Goal: Transaction & Acquisition: Purchase product/service

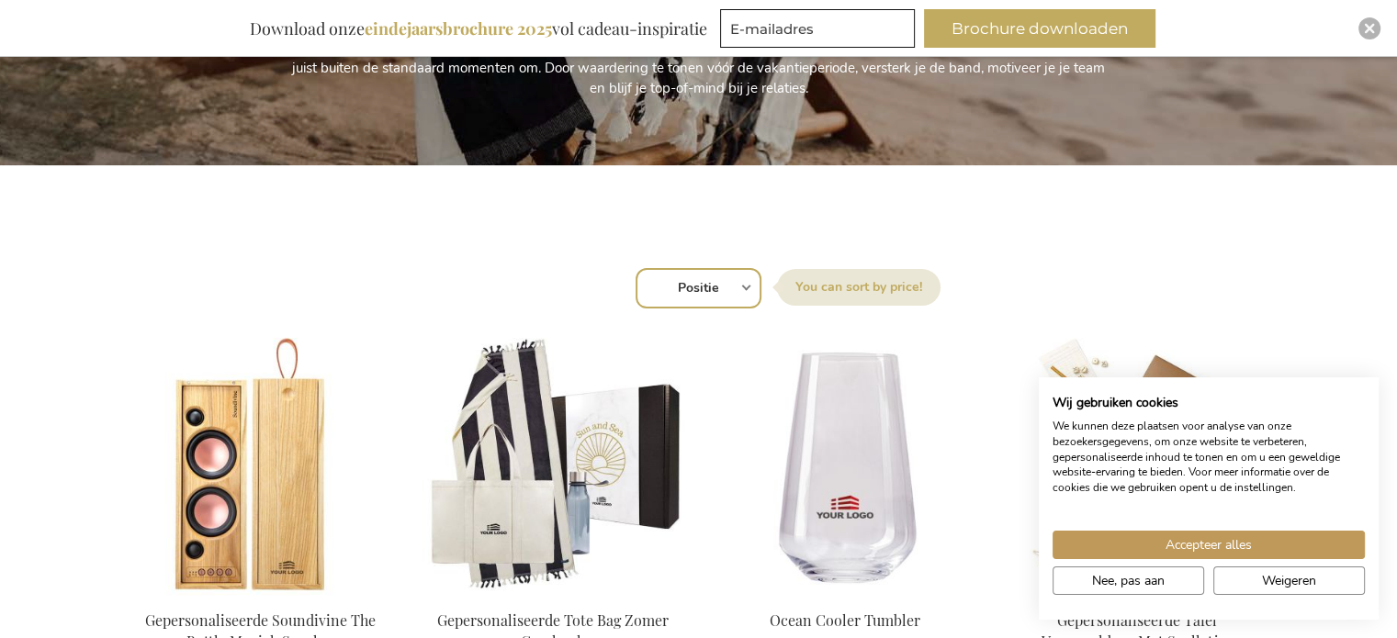
scroll to position [551, 0]
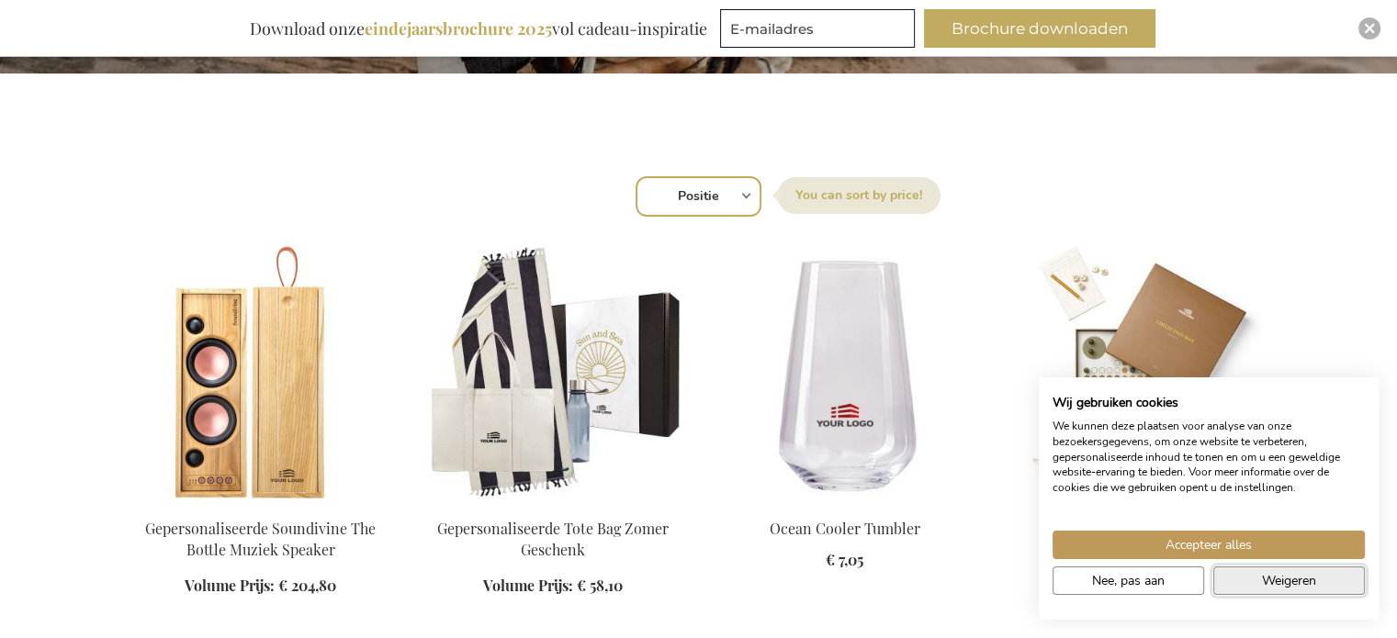
click at [1293, 579] on span "Weigeren" at bounding box center [1289, 580] width 54 height 19
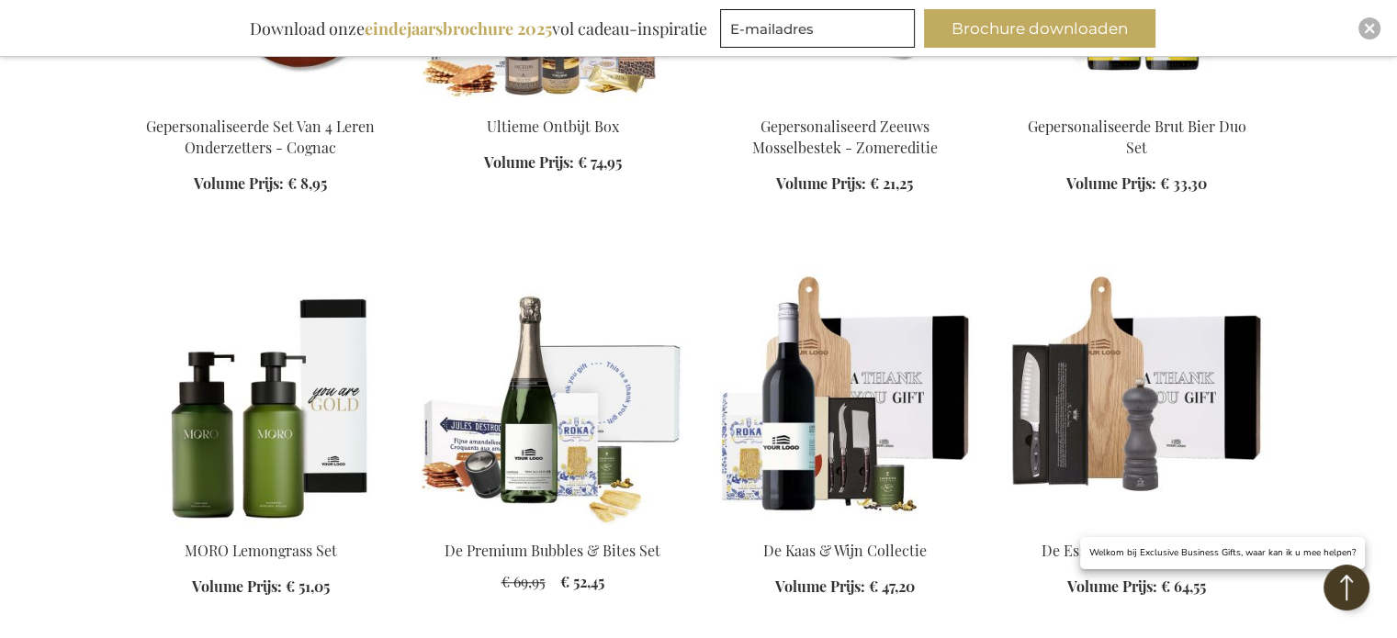
scroll to position [1470, 0]
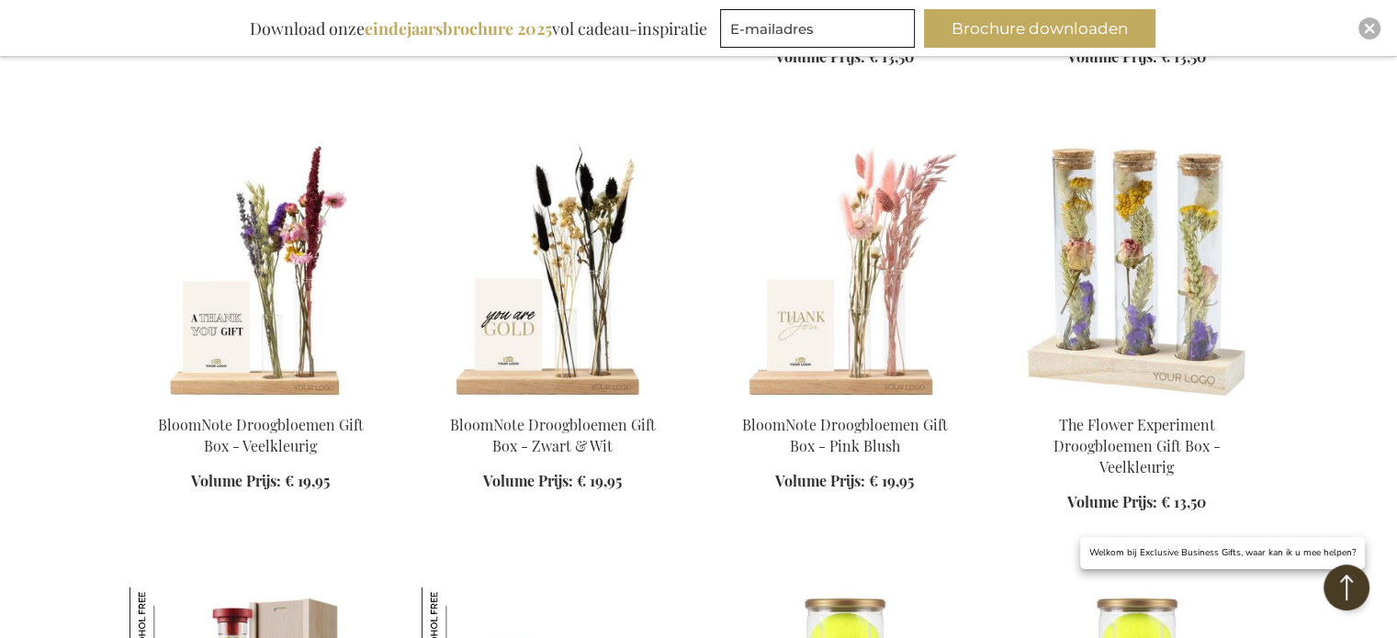
scroll to position [2847, 0]
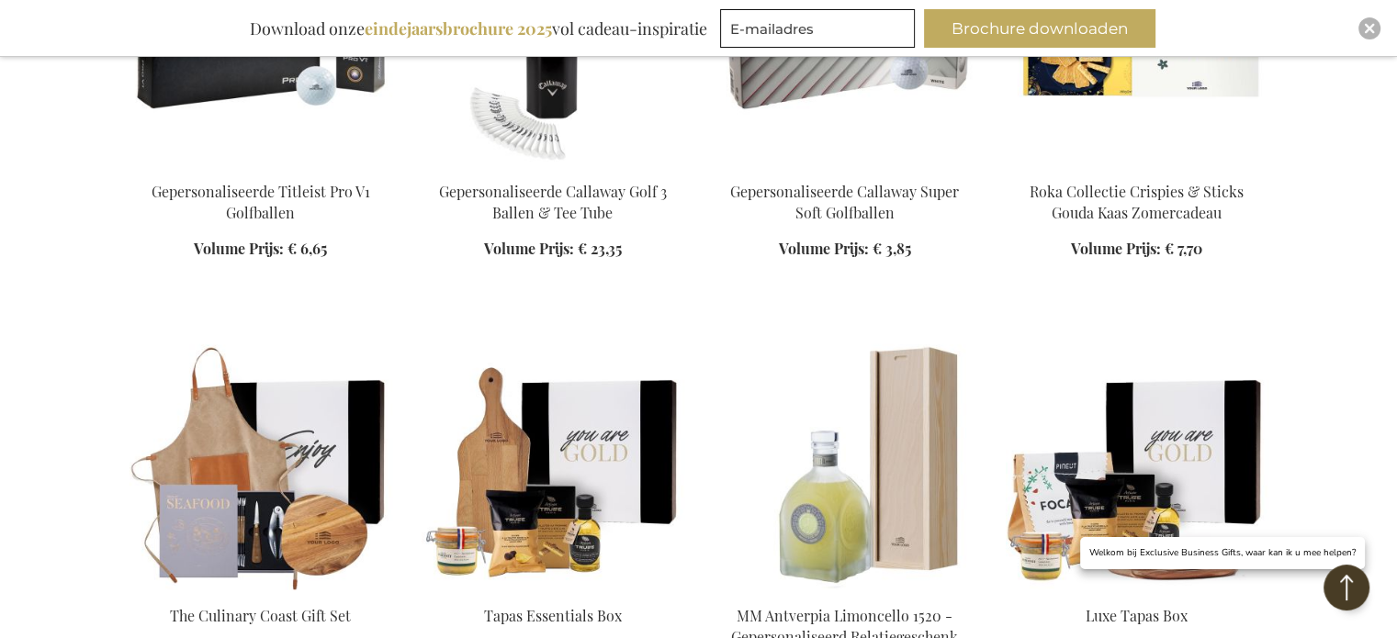
scroll to position [3950, 0]
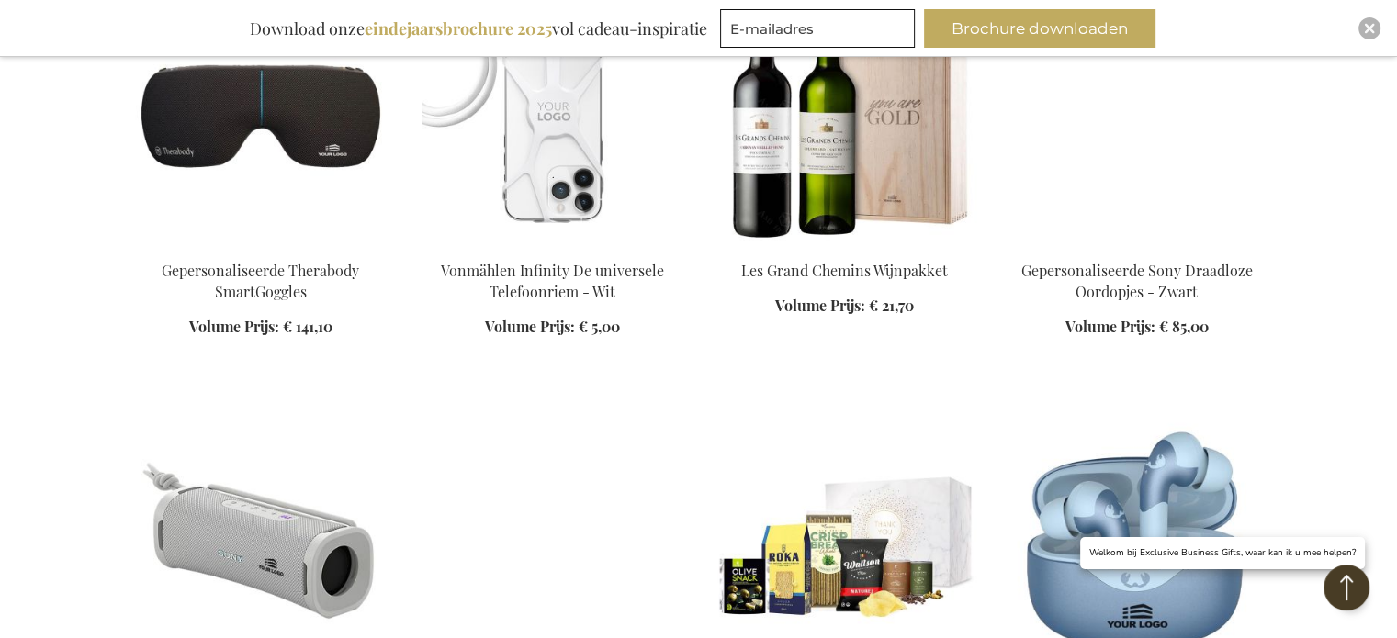
scroll to position [5144, 0]
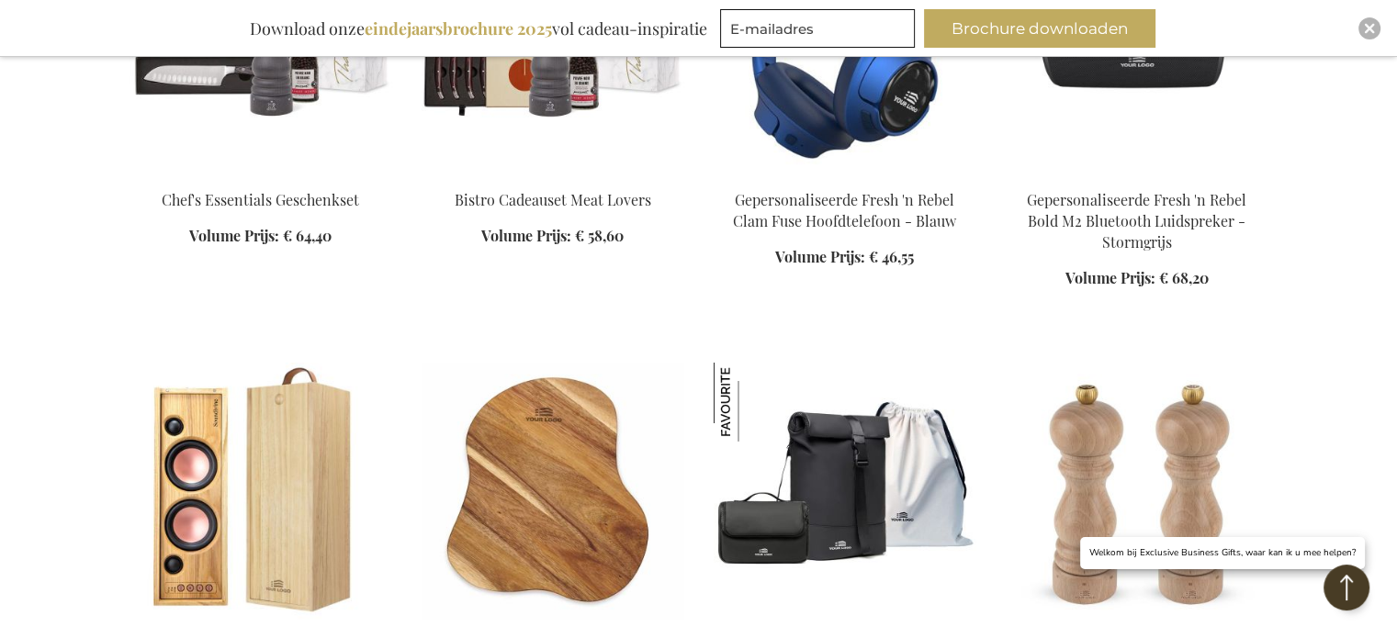
scroll to position [6062, 0]
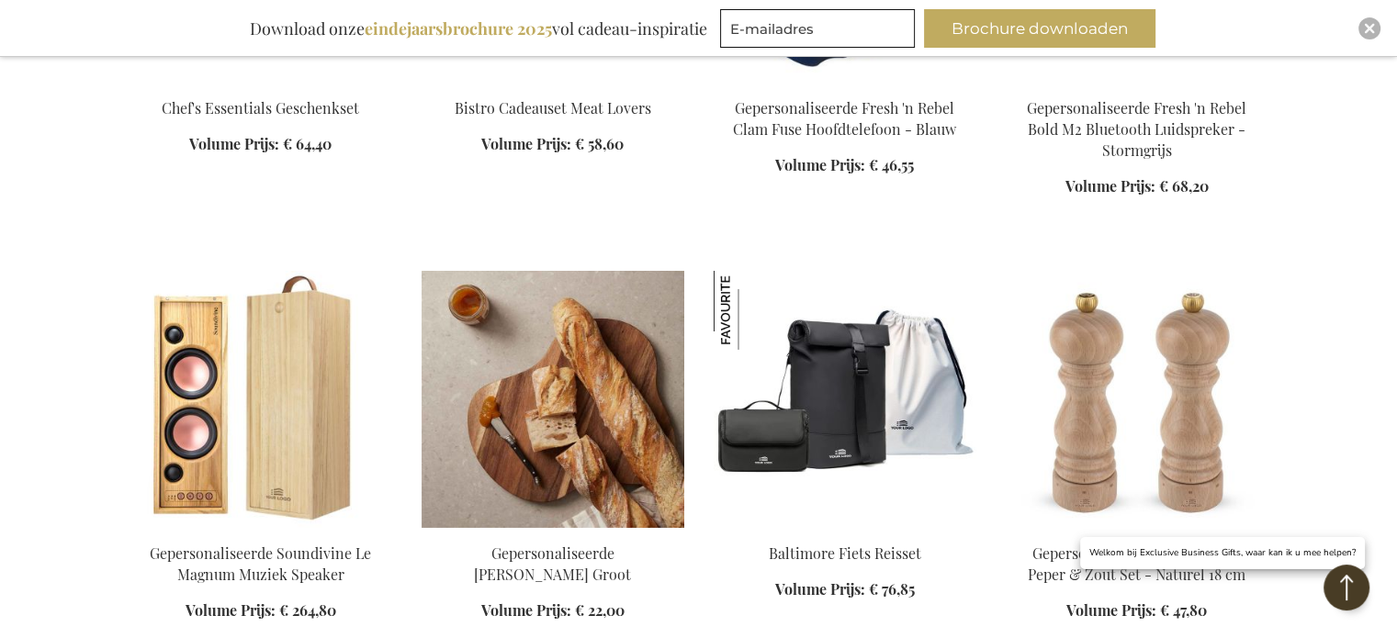
click at [601, 344] on img at bounding box center [553, 399] width 263 height 257
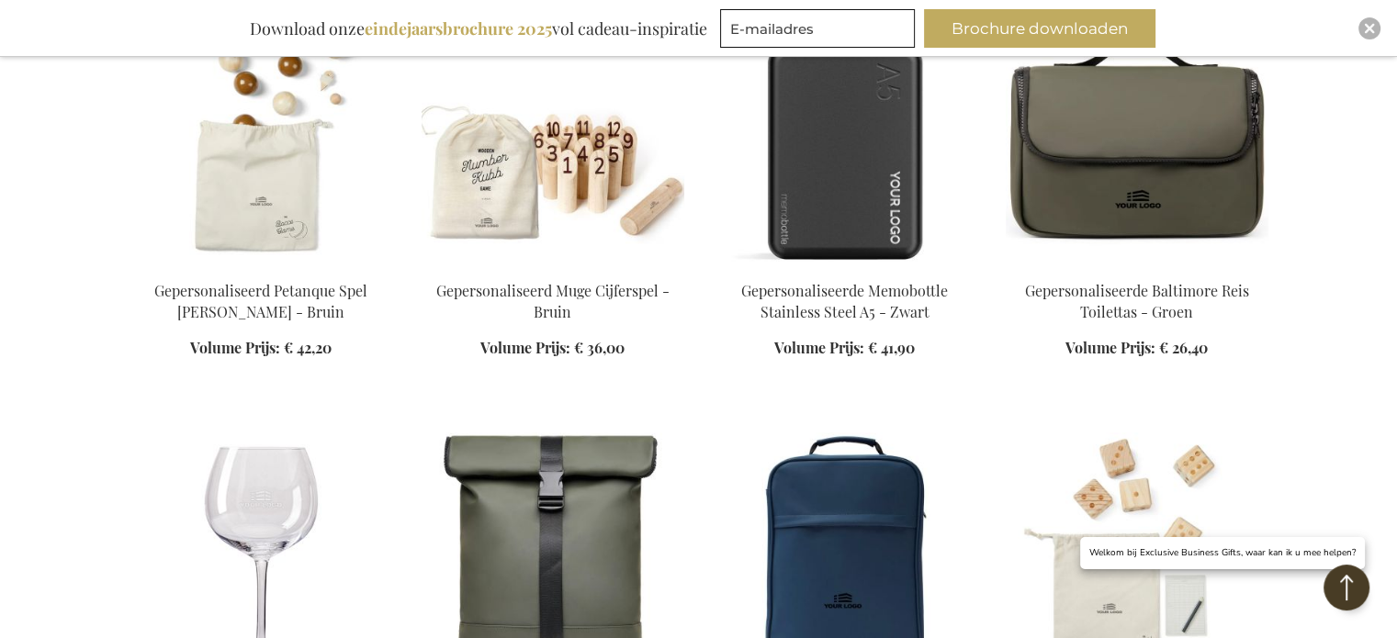
scroll to position [1885, 0]
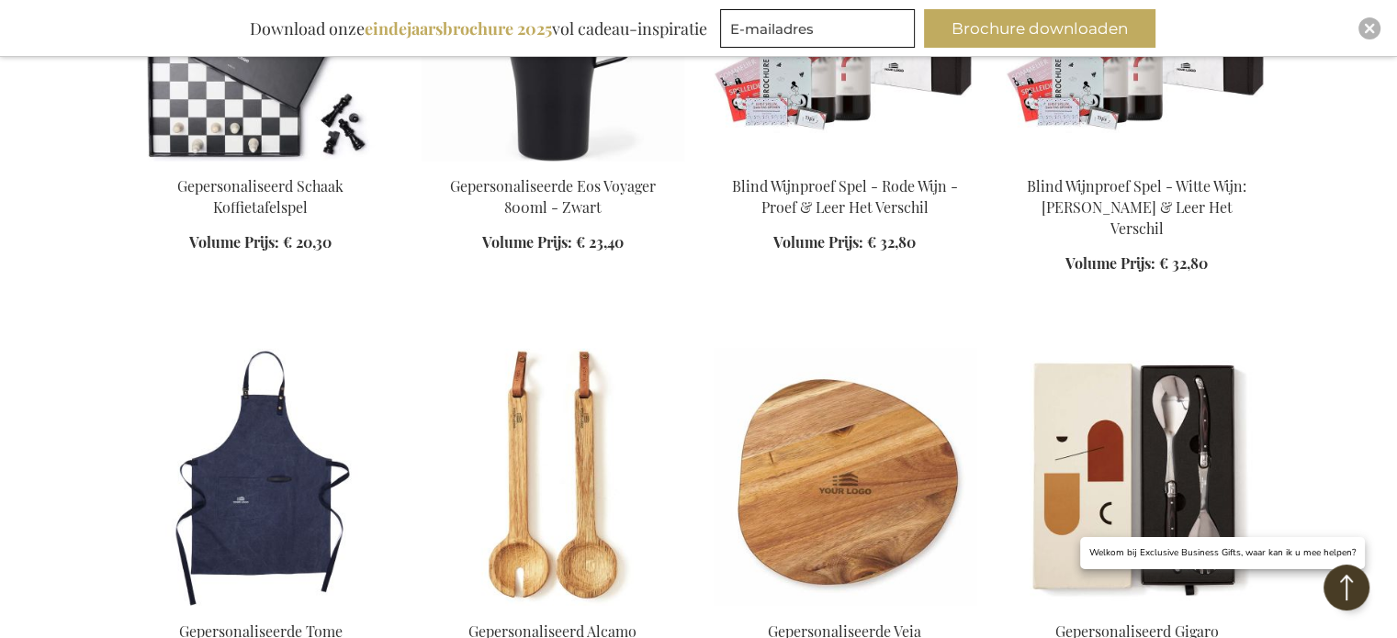
scroll to position [3263, 0]
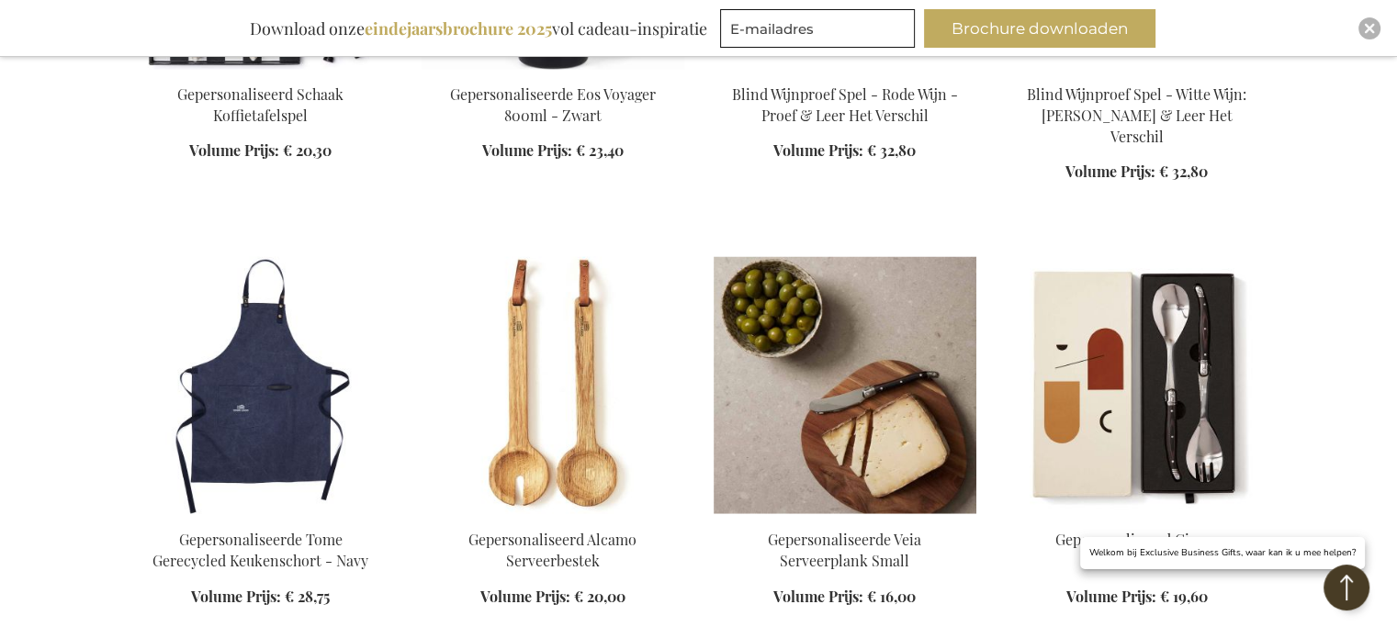
click at [818, 369] on img at bounding box center [845, 384] width 263 height 257
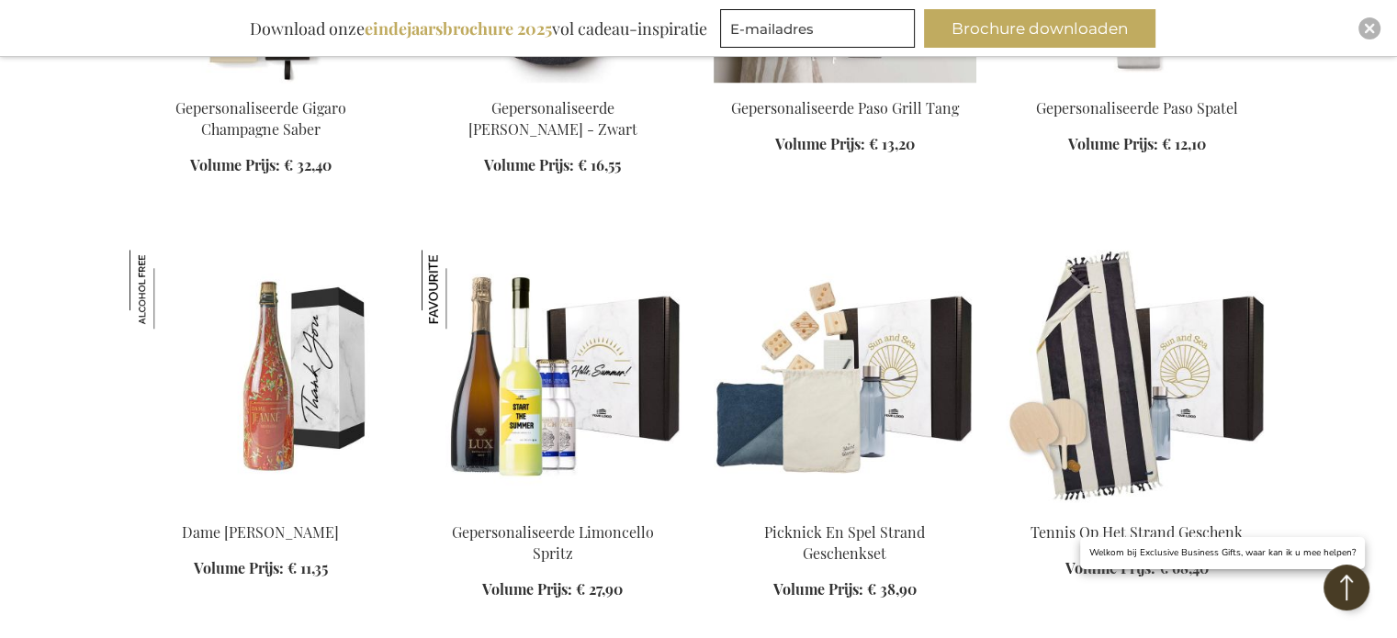
scroll to position [1622, 0]
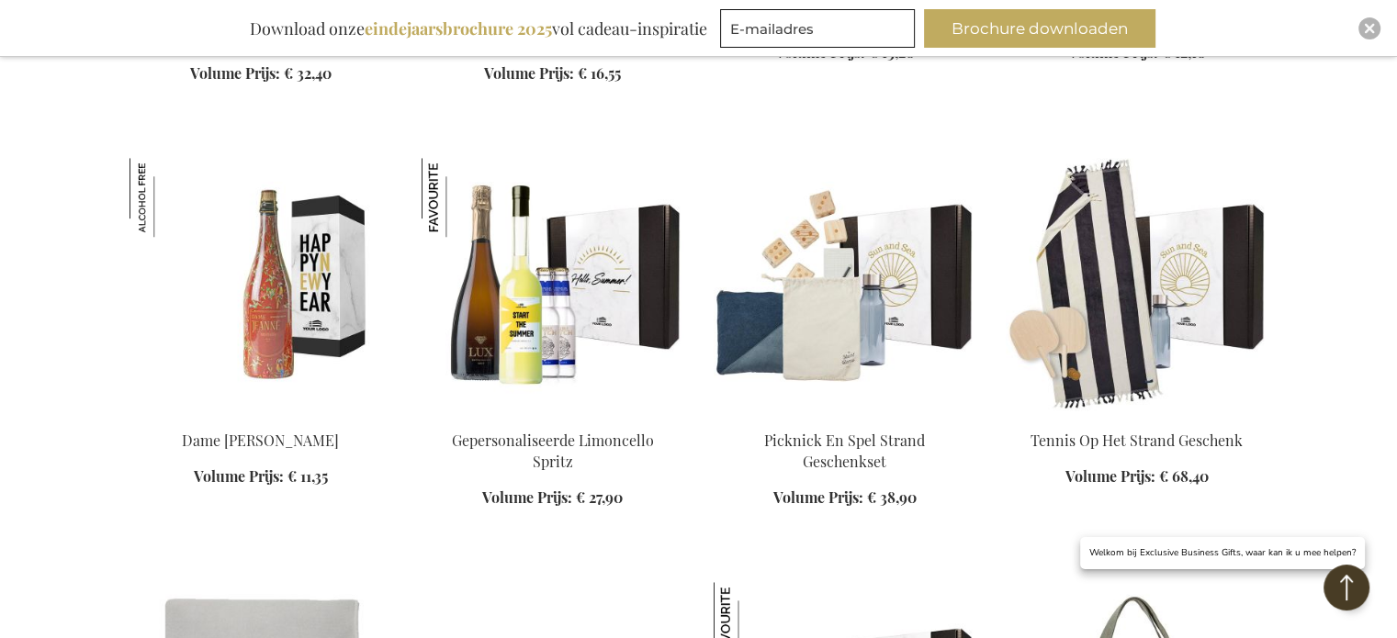
click at [280, 321] on img at bounding box center [261, 286] width 263 height 257
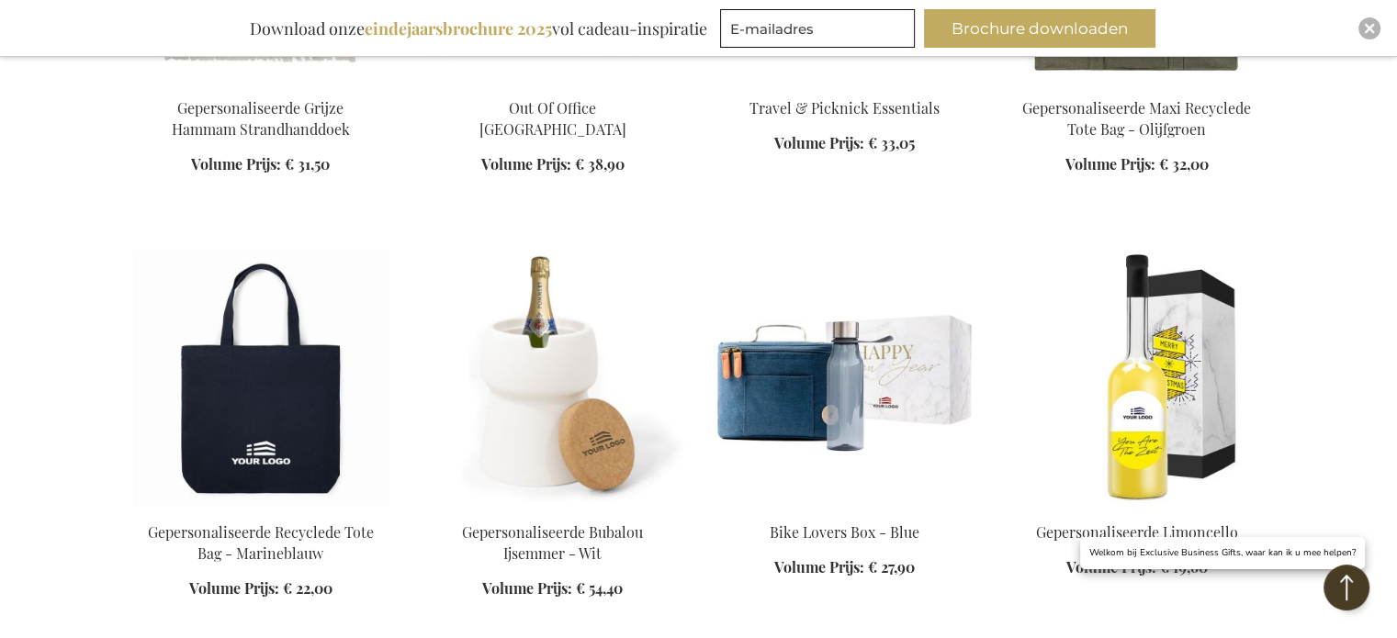
scroll to position [2471, 0]
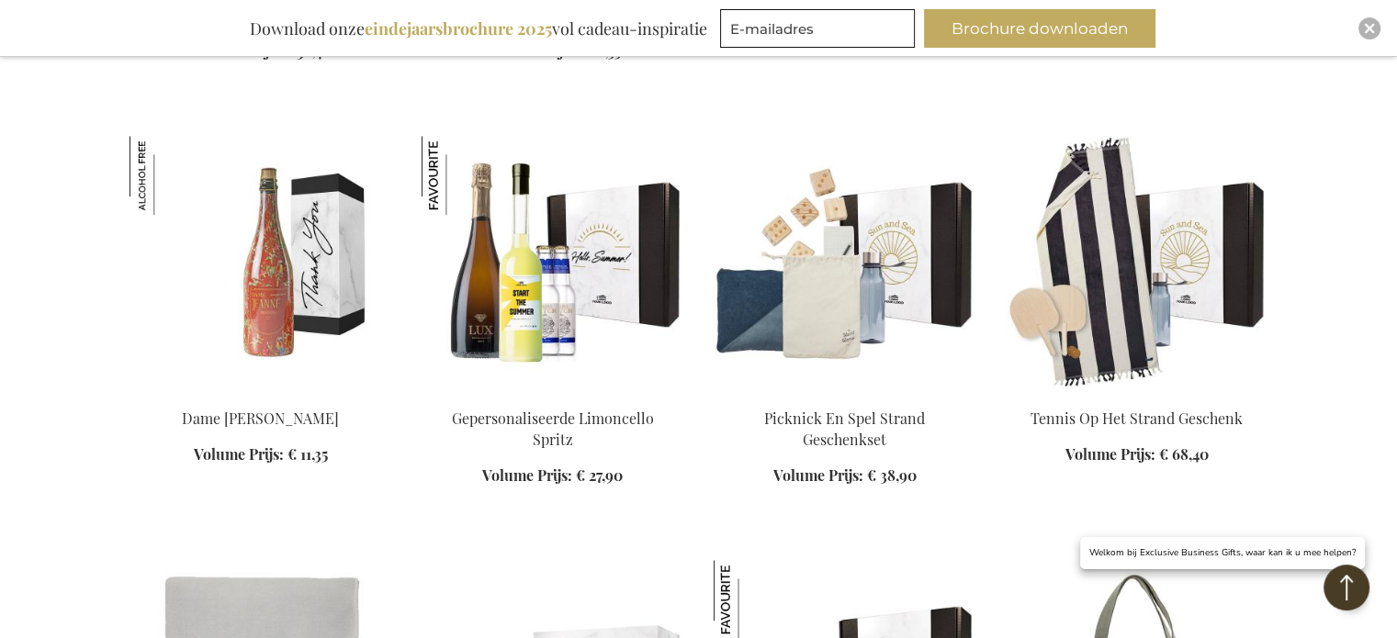
scroll to position [1185, 0]
